Goal: Transaction & Acquisition: Purchase product/service

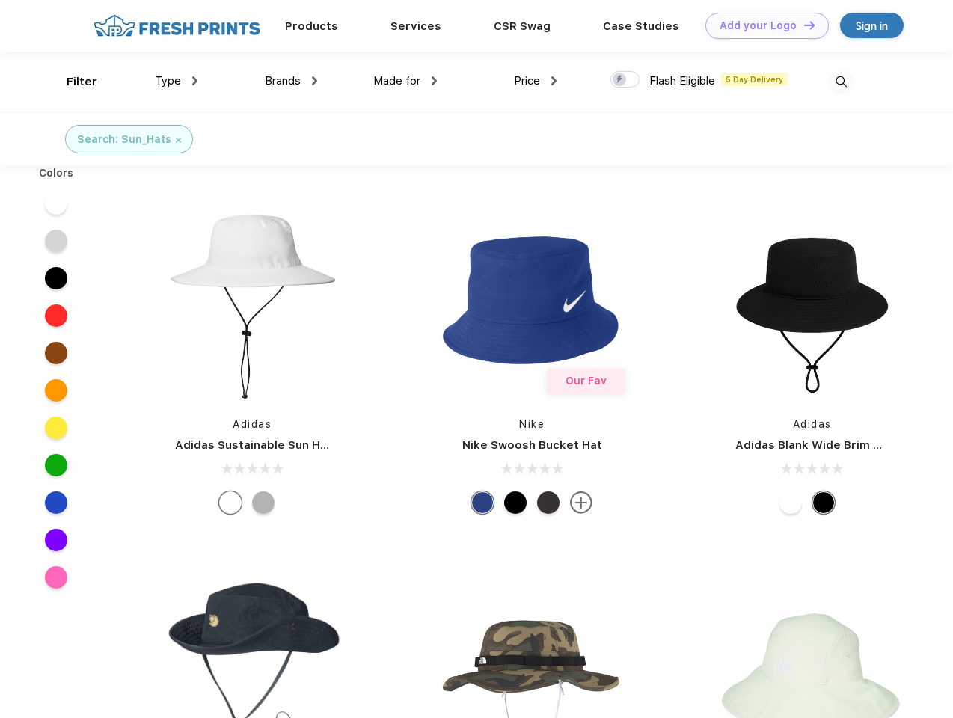
click at [761, 25] on link "Add your Logo Design Tool" at bounding box center [766, 26] width 123 height 26
click at [0, 0] on div "Design Tool" at bounding box center [0, 0] width 0 height 0
click at [802, 25] on link "Add your Logo Design Tool" at bounding box center [766, 26] width 123 height 26
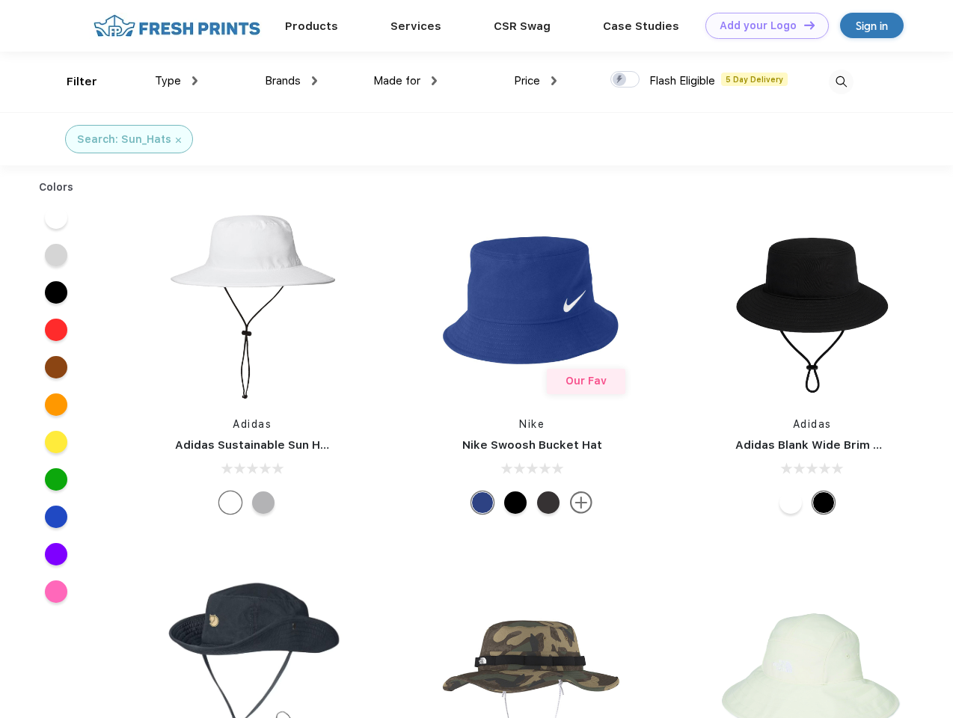
click at [72, 82] on div "Filter" at bounding box center [82, 81] width 31 height 17
click at [176, 81] on span "Type" at bounding box center [168, 80] width 26 height 13
click at [291, 81] on span "Brands" at bounding box center [283, 80] width 36 height 13
click at [405, 81] on span "Made for" at bounding box center [396, 80] width 47 height 13
click at [535, 81] on span "Price" at bounding box center [527, 80] width 26 height 13
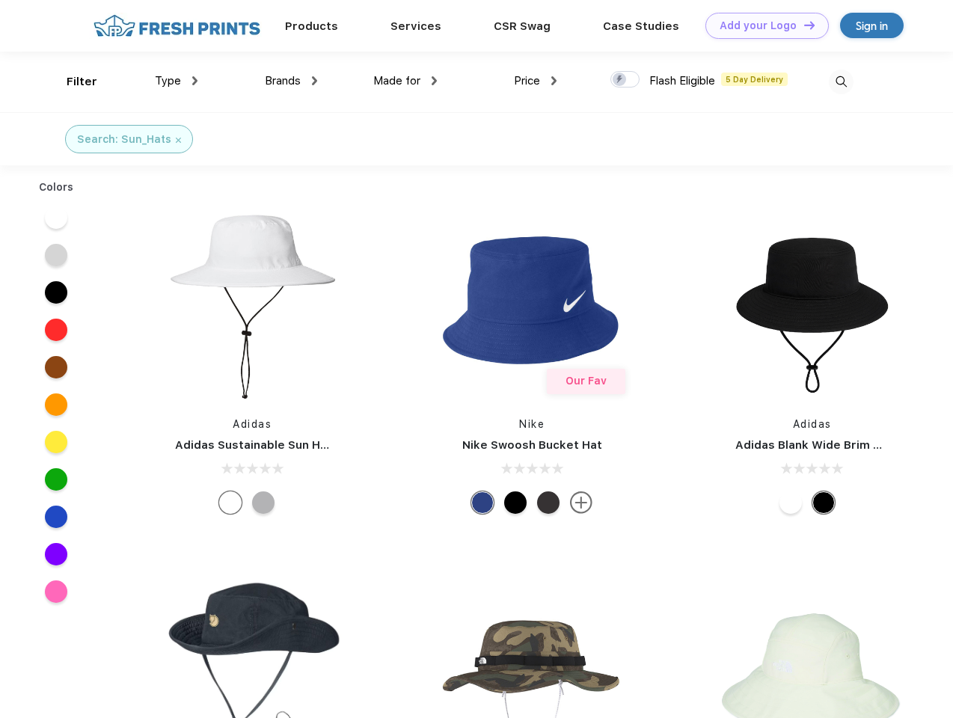
click at [625, 80] on div at bounding box center [624, 79] width 29 height 16
click at [620, 80] on input "checkbox" at bounding box center [615, 75] width 10 height 10
click at [840, 82] on img at bounding box center [841, 82] width 25 height 25
